Goal: Transaction & Acquisition: Purchase product/service

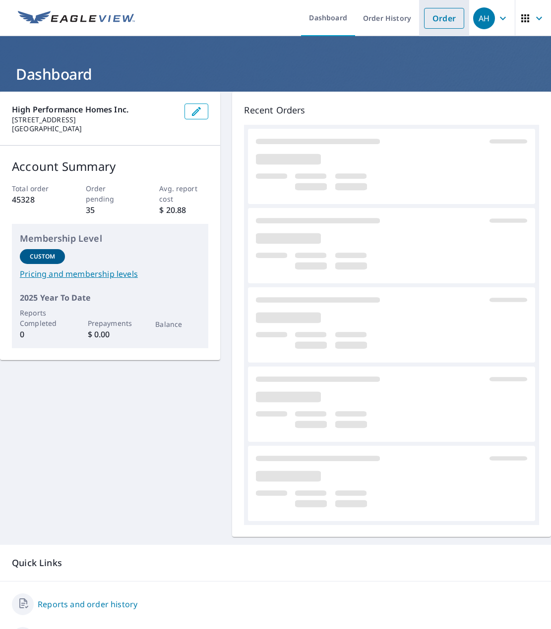
click at [426, 14] on link "Order" at bounding box center [444, 18] width 40 height 21
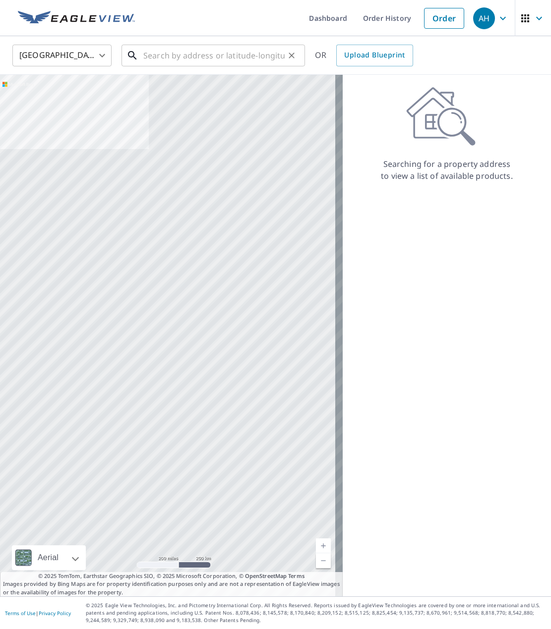
click at [230, 61] on input "text" at bounding box center [213, 56] width 141 height 28
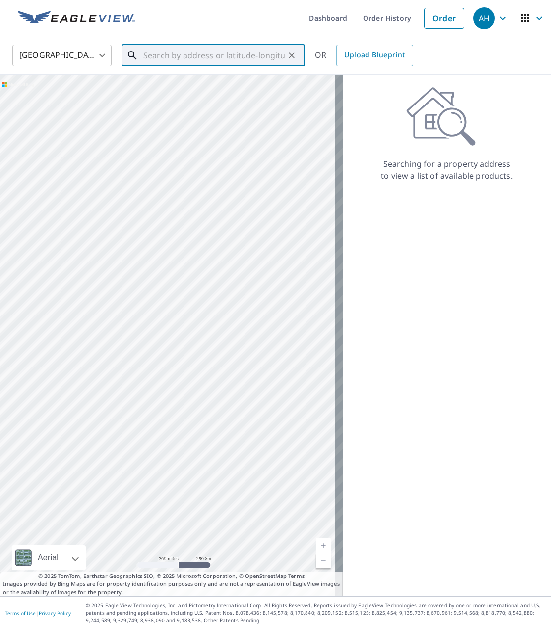
paste input "[STREET_ADDRESS]"
click at [220, 74] on li "[STREET_ADDRESS]" at bounding box center [212, 89] width 183 height 34
type input "[STREET_ADDRESS]"
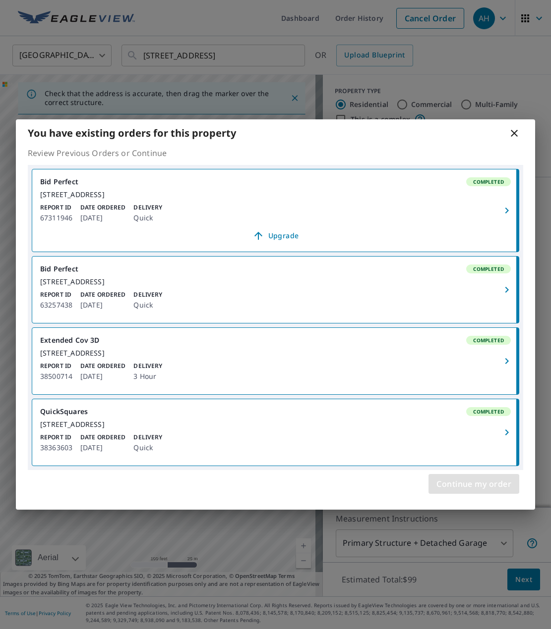
click at [451, 491] on span "Continue my order" at bounding box center [473, 484] width 75 height 14
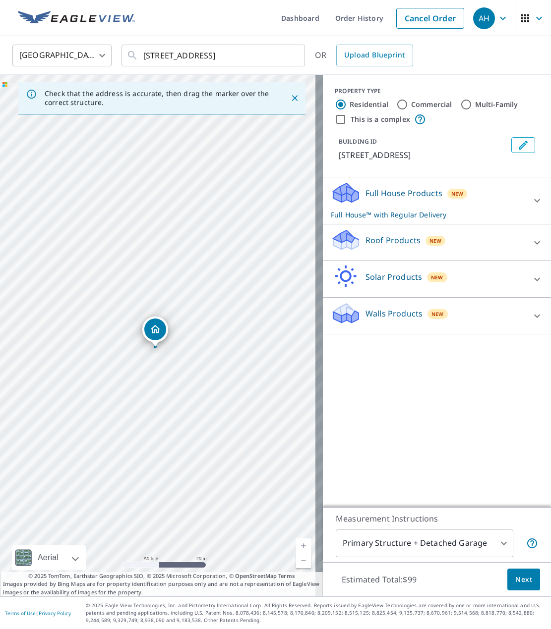
click at [154, 332] on icon "Dropped pin, building 1, Residential property, 41849 NW Courtside Ct Banks, OR …" at bounding box center [155, 329] width 10 height 8
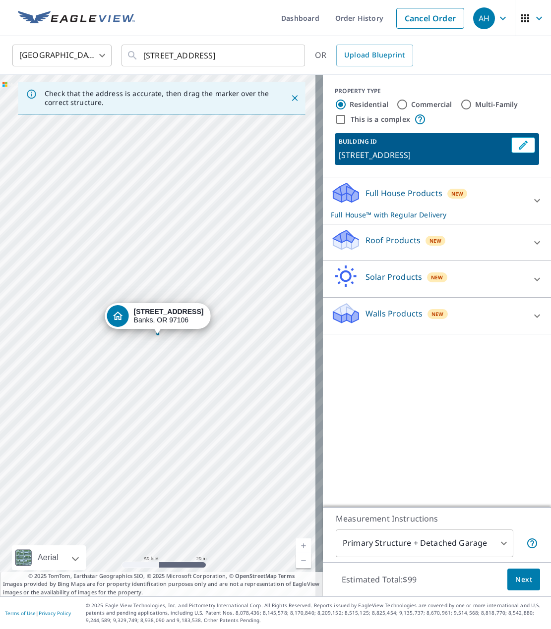
click at [476, 233] on div "Roof Products New" at bounding box center [428, 242] width 194 height 28
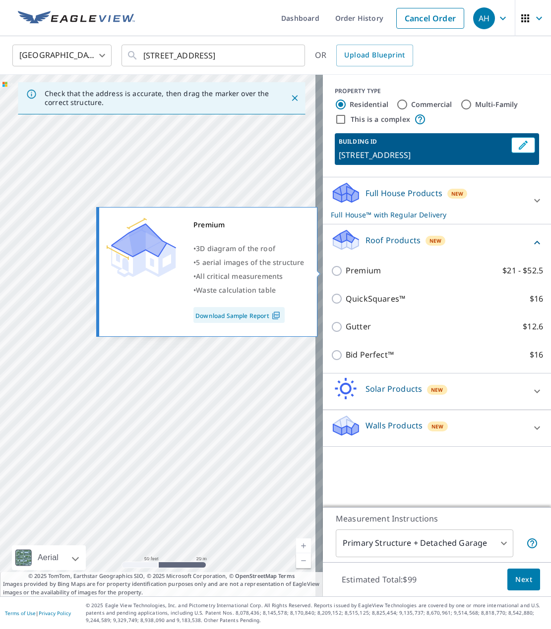
click at [366, 268] on p "Premium" at bounding box center [362, 271] width 35 height 12
click at [345, 268] on input "Premium $21 - $52.5" at bounding box center [338, 271] width 15 height 12
checkbox input "true"
checkbox input "false"
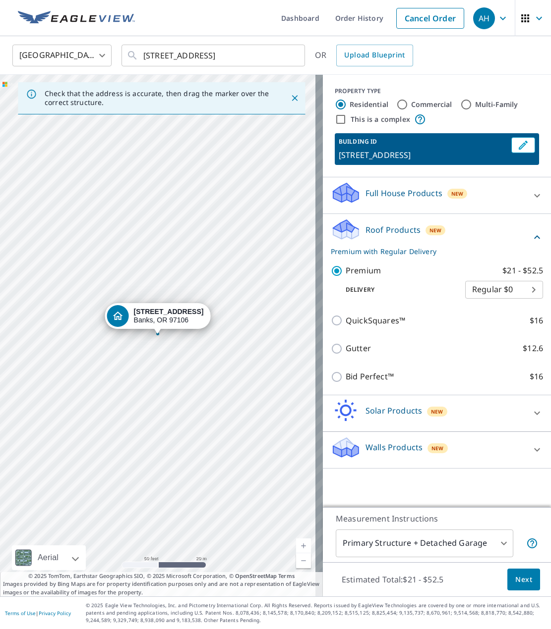
click at [486, 290] on body "AH AH Dashboard Order History Cancel Order AH [GEOGRAPHIC_DATA] [GEOGRAPHIC_DAT…" at bounding box center [275, 314] width 551 height 629
click at [476, 325] on li "3 Hour $31.5" at bounding box center [496, 326] width 78 height 18
type input "7"
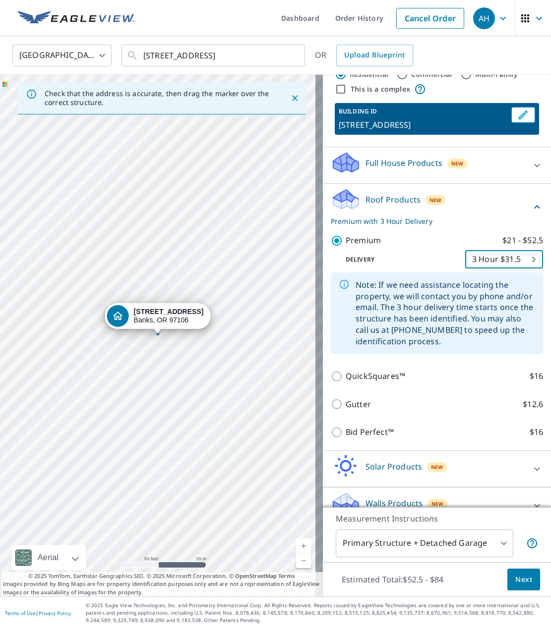
scroll to position [47, 0]
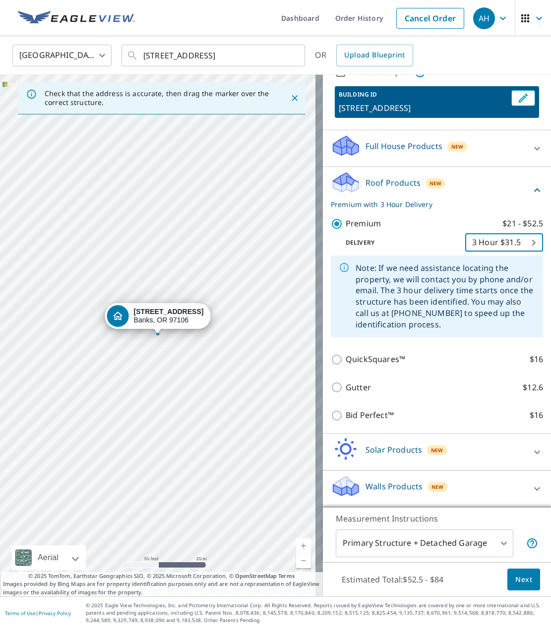
click at [521, 578] on span "Next" at bounding box center [523, 580] width 17 height 12
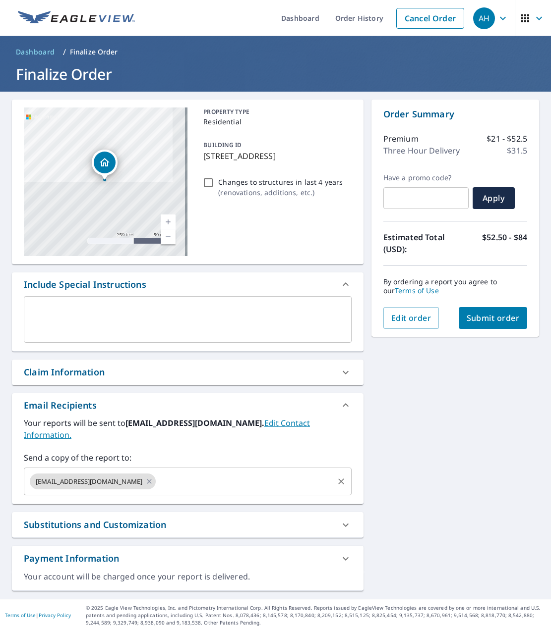
click at [157, 472] on input "text" at bounding box center [244, 481] width 174 height 19
paste input "[STREET_ADDRESS]"
type input "[STREET_ADDRESS]"
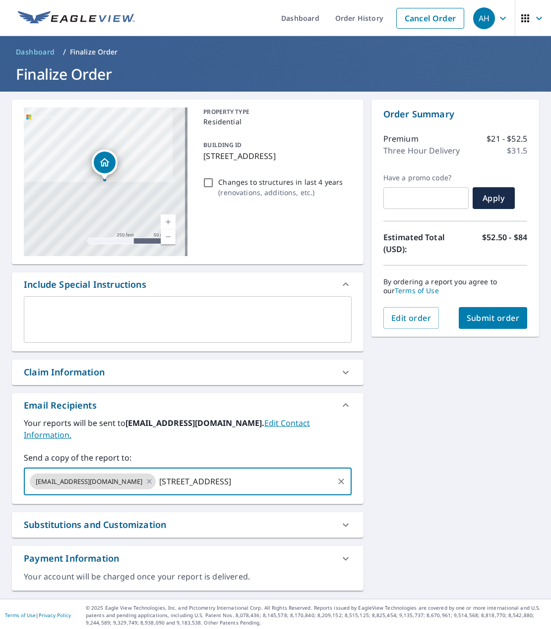
drag, startPoint x: 214, startPoint y: 461, endPoint x: 110, endPoint y: 467, distance: 103.8
click at [157, 472] on input "[STREET_ADDRESS]" at bounding box center [244, 481] width 174 height 19
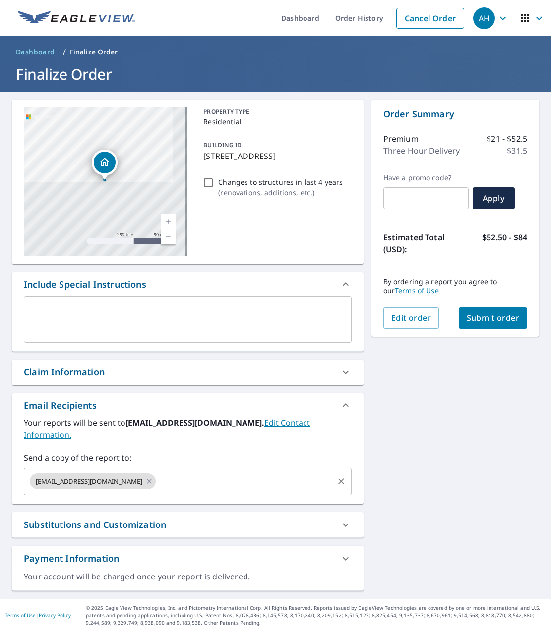
click at [217, 476] on input "text" at bounding box center [244, 481] width 174 height 19
paste input "[PERSON_NAME][EMAIL_ADDRESS][PERSON_NAME][DOMAIN_NAME]"
type input "[PERSON_NAME][EMAIL_ADDRESS][PERSON_NAME][DOMAIN_NAME]"
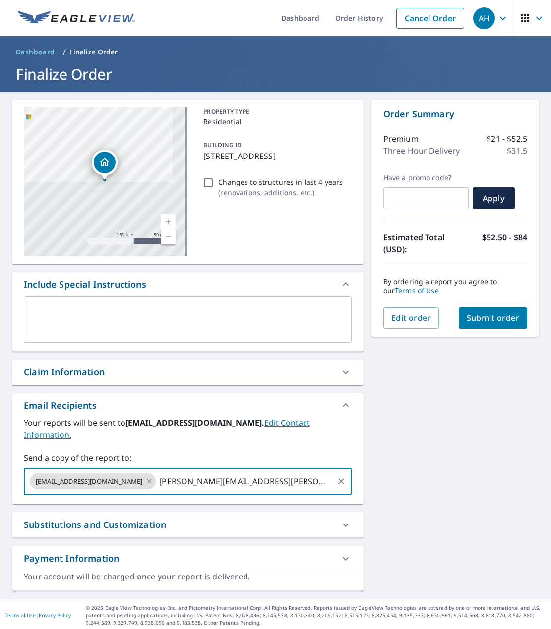
checkbox input "true"
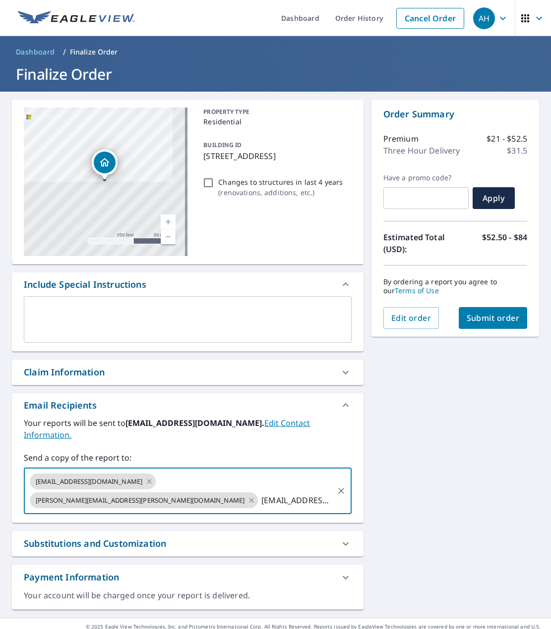
type input "[EMAIL_ADDRESS][DOMAIN_NAME]"
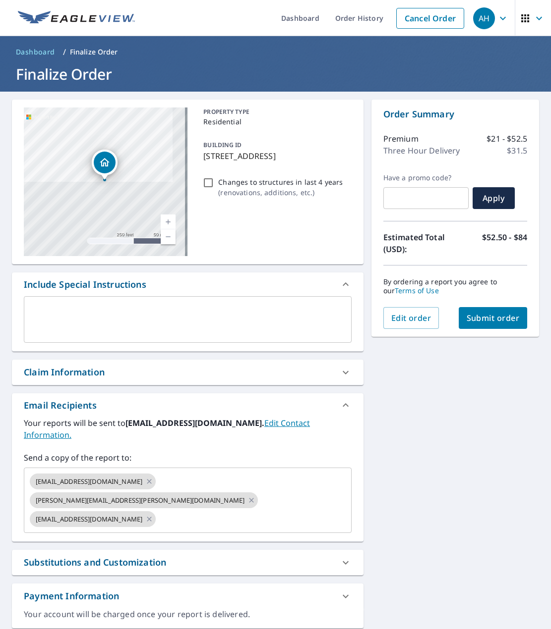
click at [466, 495] on div "[STREET_ADDRESS] Aerial Road A standard road map Aerial A detailed look from ab…" at bounding box center [275, 364] width 551 height 545
click at [501, 317] on span "Submit order" at bounding box center [492, 318] width 53 height 11
checkbox input "true"
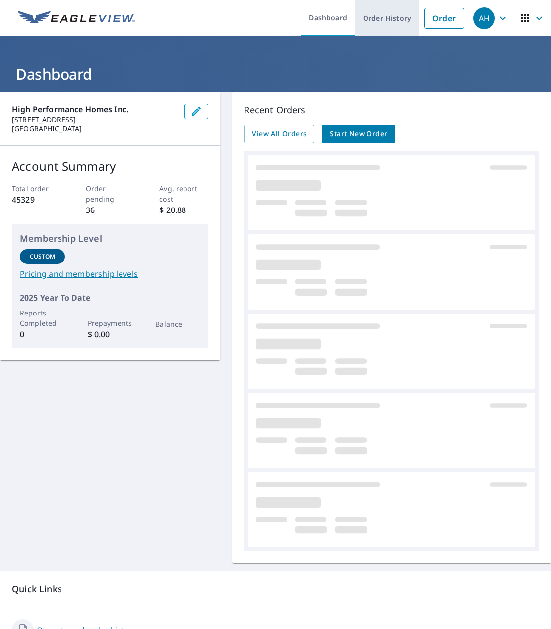
click at [355, 23] on link "Order History" at bounding box center [387, 18] width 64 height 36
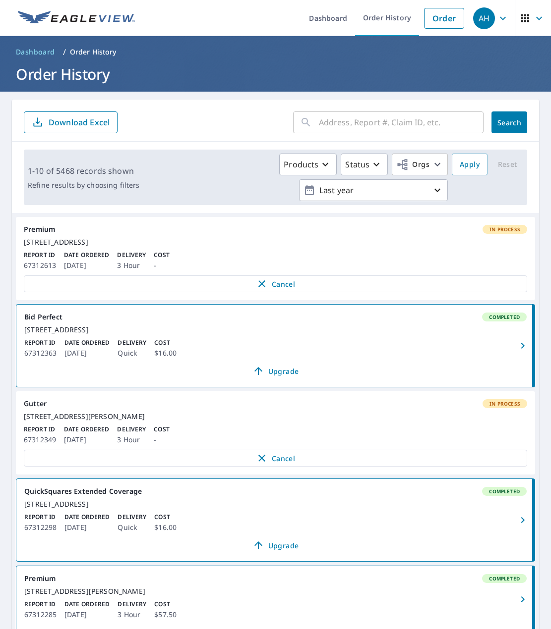
click at [376, 421] on div "[STREET_ADDRESS][PERSON_NAME]" at bounding box center [275, 416] width 503 height 9
click at [37, 408] on div "Gutter In Process" at bounding box center [275, 403] width 503 height 9
click at [52, 421] on div "[STREET_ADDRESS][PERSON_NAME]" at bounding box center [275, 416] width 503 height 9
